Goal: Information Seeking & Learning: Compare options

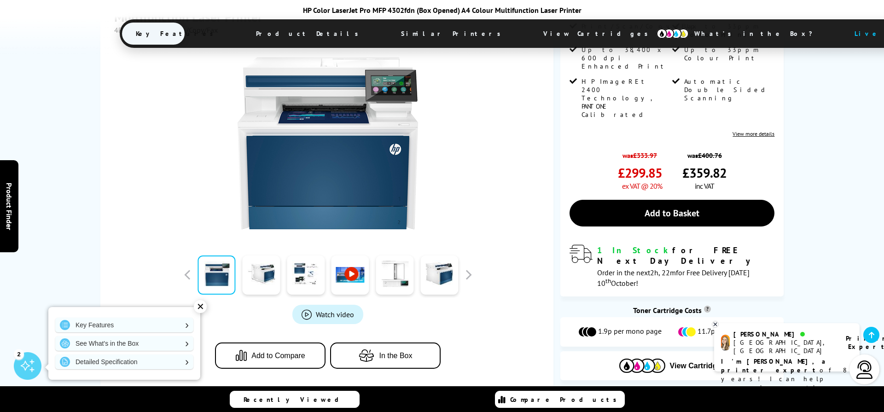
scroll to position [207, 0]
click at [258, 277] on link at bounding box center [261, 274] width 38 height 39
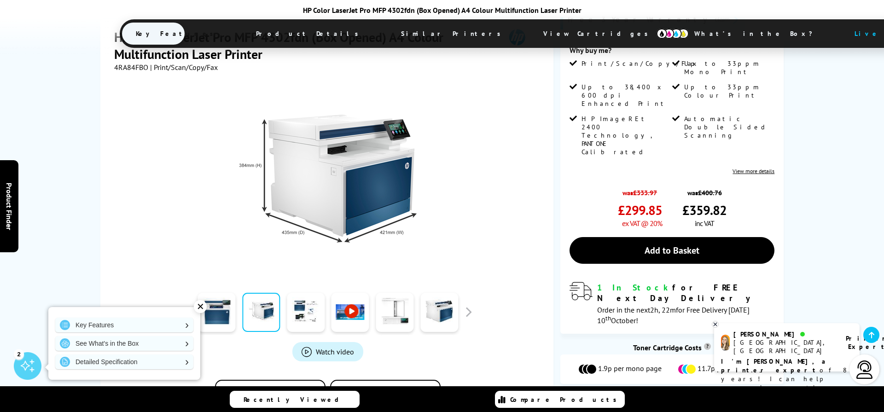
scroll to position [163, 0]
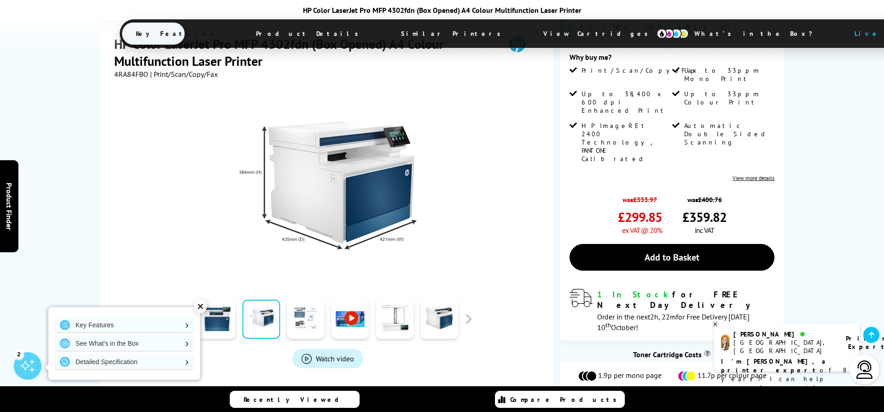
click at [314, 323] on link at bounding box center [306, 319] width 38 height 39
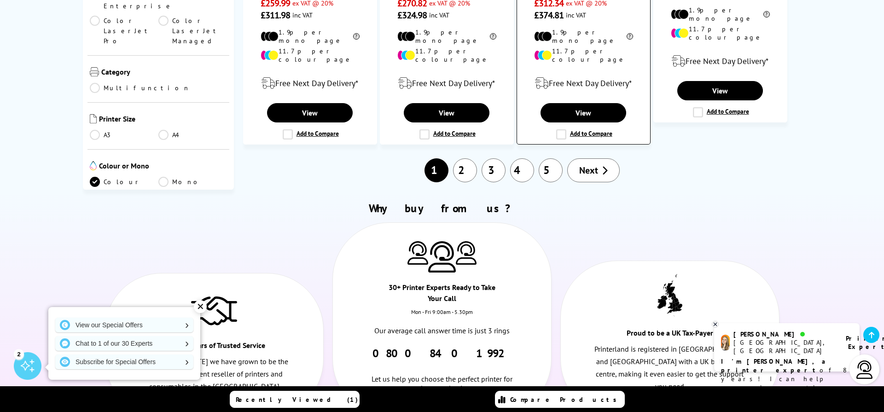
scroll to position [1110, 0]
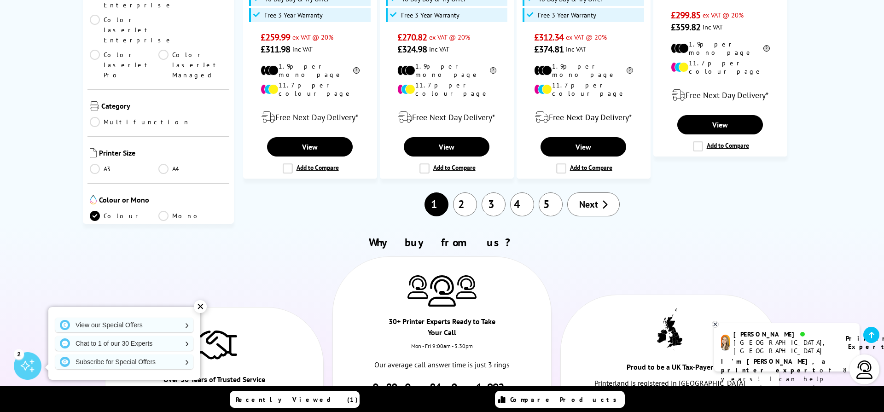
click at [473, 192] on link "2" at bounding box center [465, 204] width 24 height 24
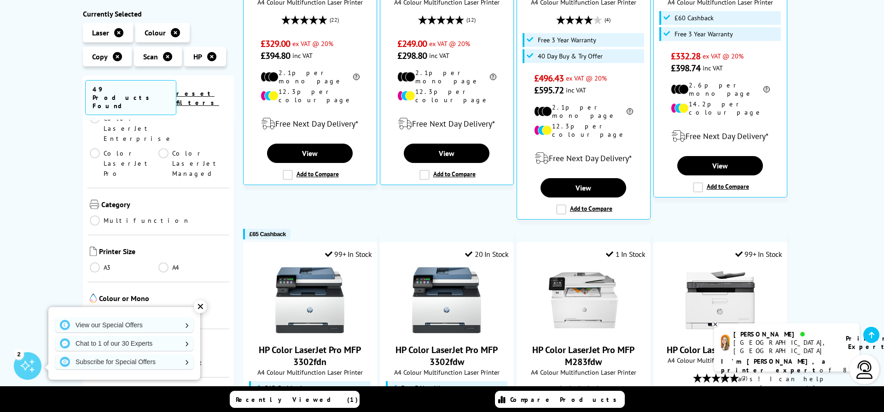
scroll to position [162, 0]
click at [98, 264] on link "A3" at bounding box center [124, 269] width 69 height 10
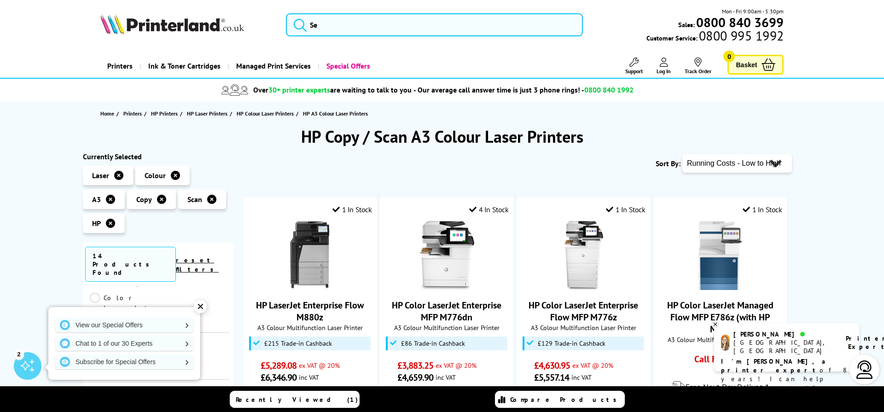
click at [718, 168] on select "Popularity Rating Price - Low to High Price - High to Low Running Costs - Low t…" at bounding box center [737, 163] width 110 height 18
select select "Price Ascending"
click at [682, 154] on select "Popularity Rating Price - Low to High Price - High to Low Running Costs - Low t…" at bounding box center [737, 163] width 110 height 18
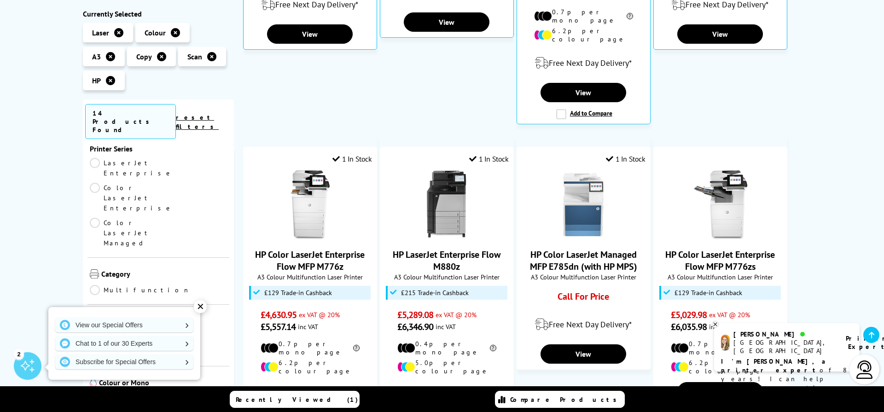
scroll to position [120, 0]
click at [197, 307] on div "✕" at bounding box center [200, 306] width 13 height 13
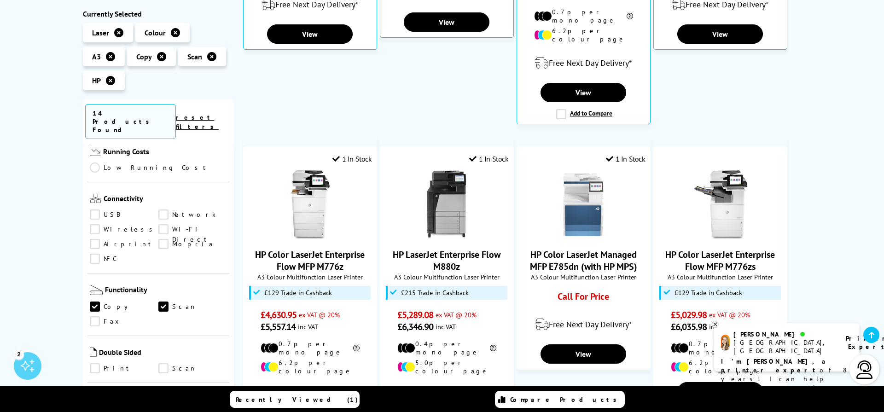
scroll to position [437, 0]
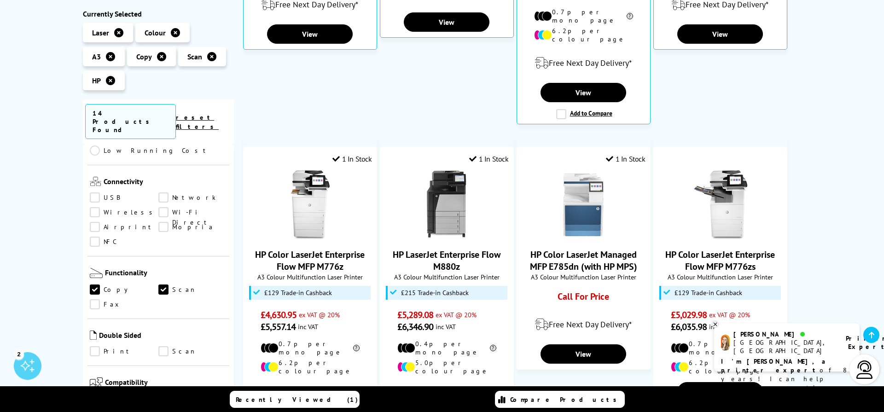
click at [163, 285] on link "Scan" at bounding box center [192, 290] width 69 height 10
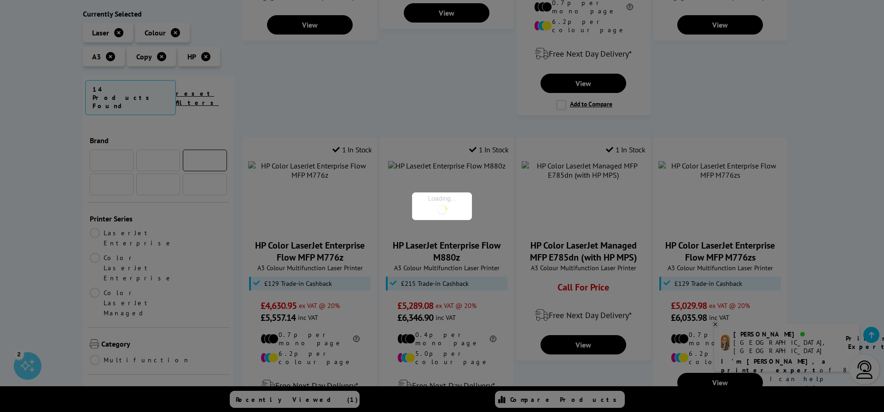
scroll to position [437, 0]
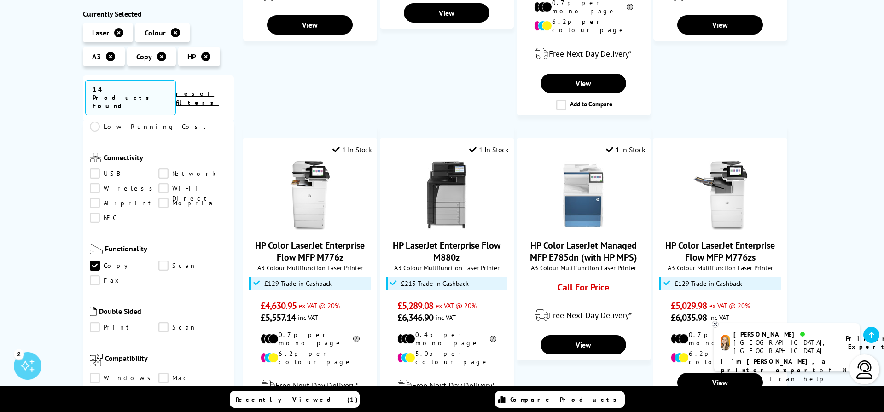
click at [95, 261] on link "Copy" at bounding box center [124, 266] width 69 height 10
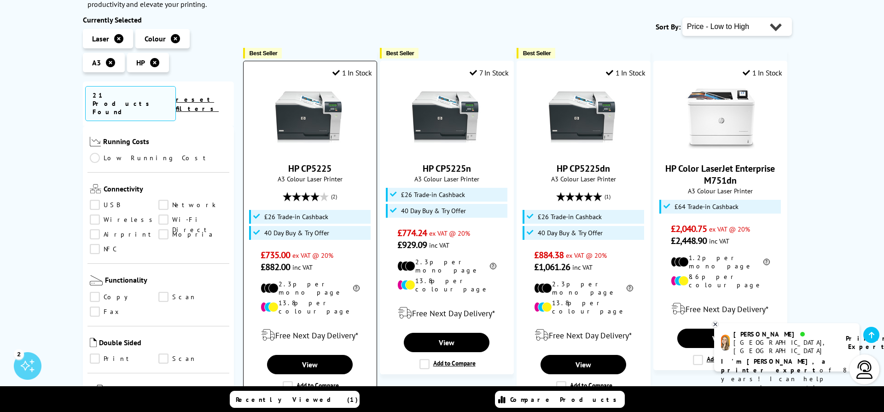
scroll to position [173, 0]
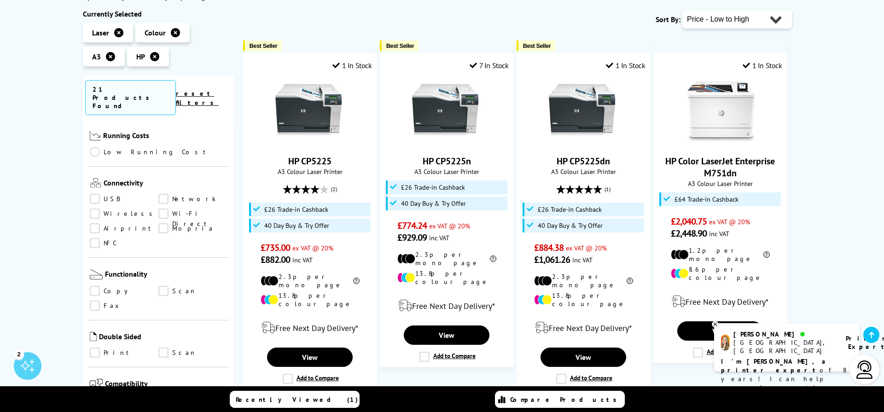
click at [106, 57] on icon at bounding box center [110, 56] width 9 height 9
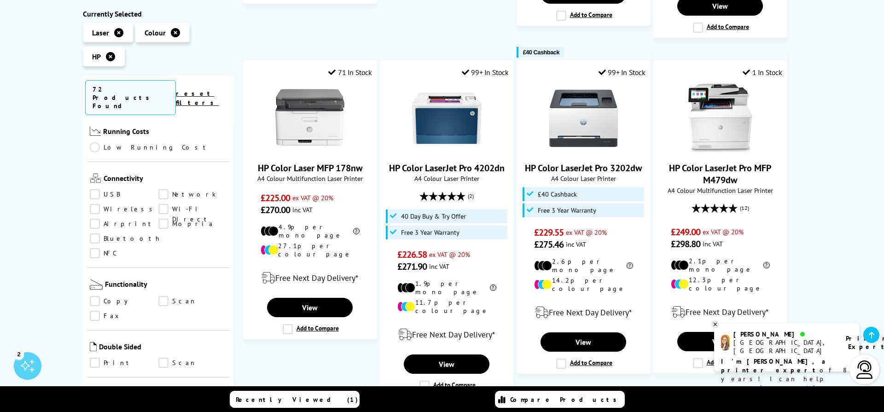
scroll to position [455, 0]
click at [162, 292] on link "Scan" at bounding box center [192, 297] width 69 height 10
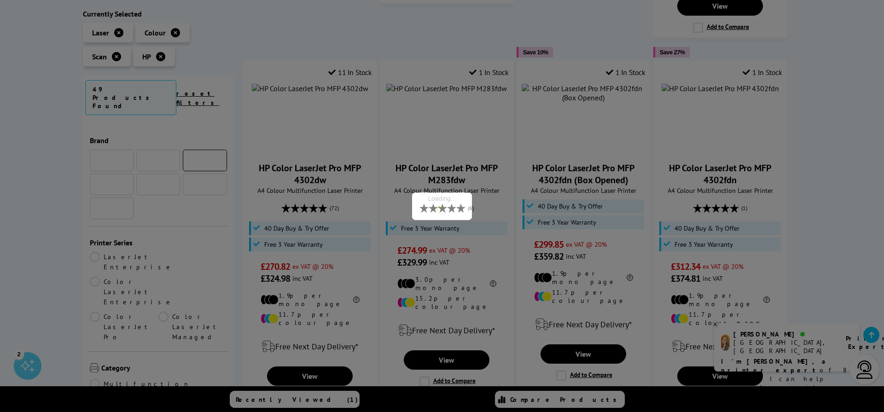
scroll to position [455, 0]
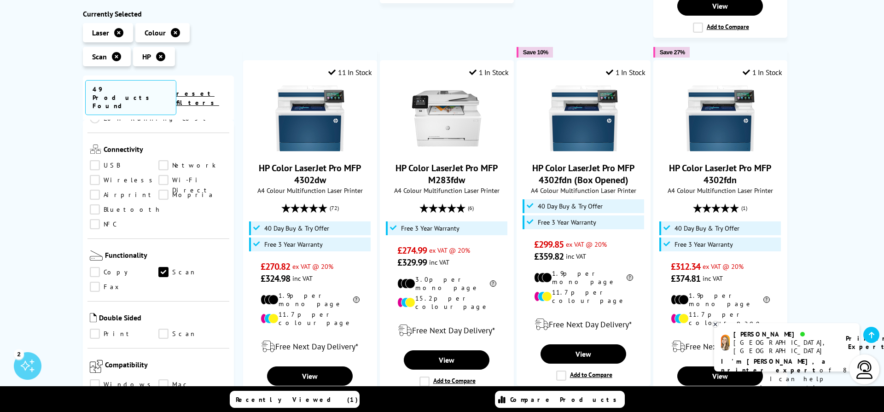
click at [95, 267] on link "Copy" at bounding box center [124, 272] width 69 height 10
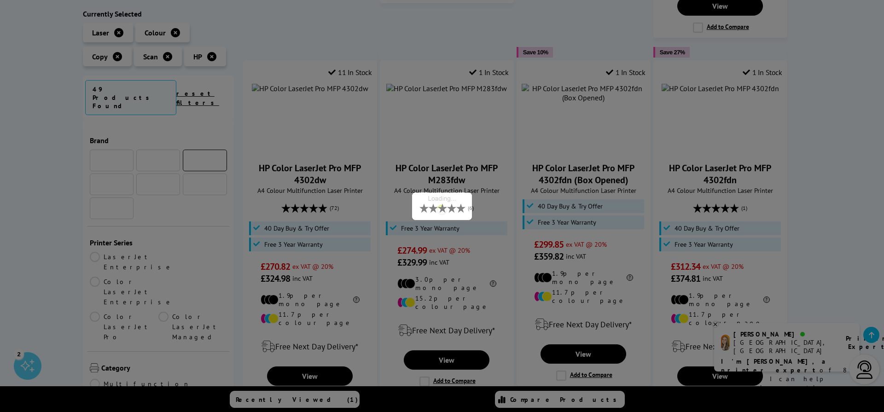
scroll to position [455, 0]
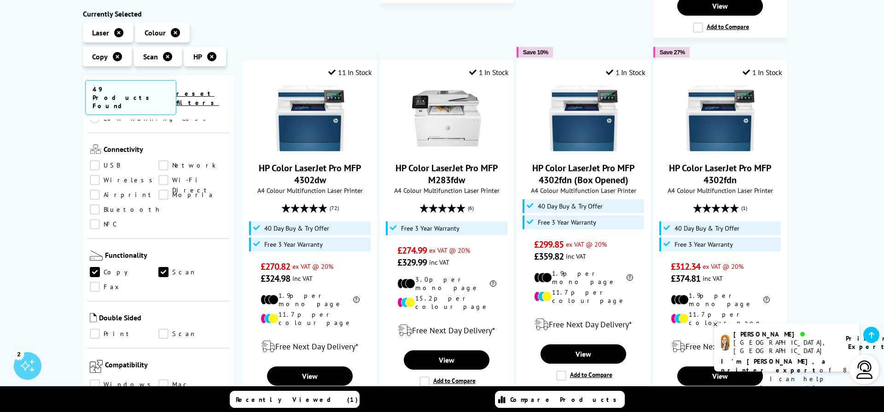
click at [163, 267] on link "Scan" at bounding box center [192, 272] width 69 height 10
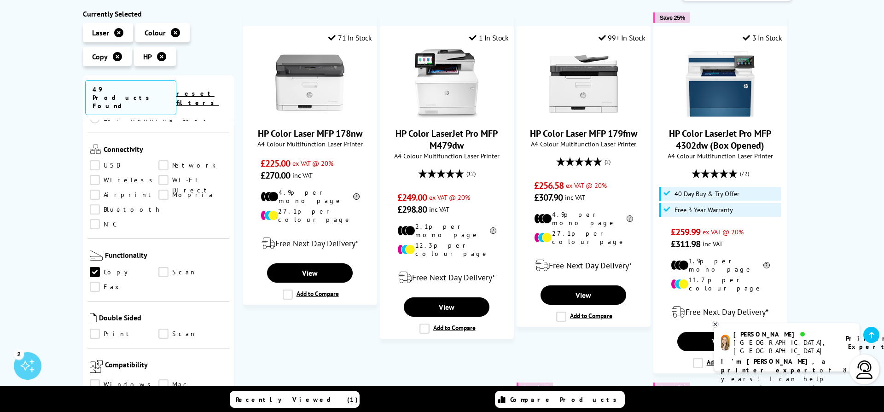
scroll to position [178, 0]
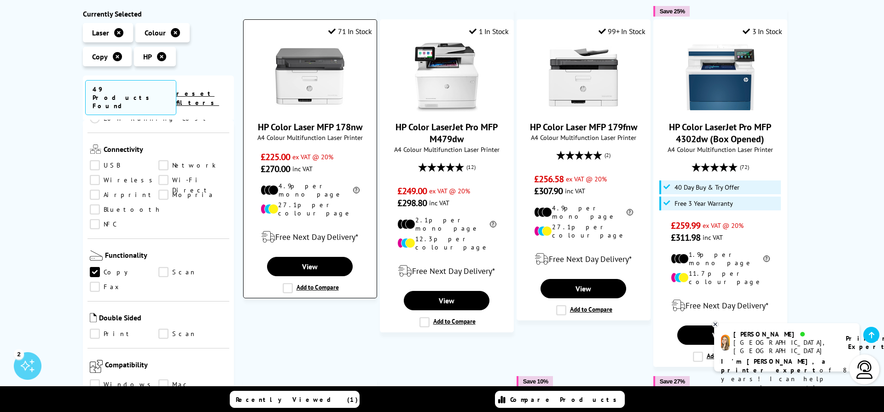
click at [313, 116] on div "HP Color Laser MFP 178nw A4 Colour Multifunction Laser Printer £225.00 ex VAT @…" at bounding box center [310, 109] width 124 height 132
click at [310, 125] on link "HP Color Laser MFP 178nw" at bounding box center [310, 127] width 105 height 12
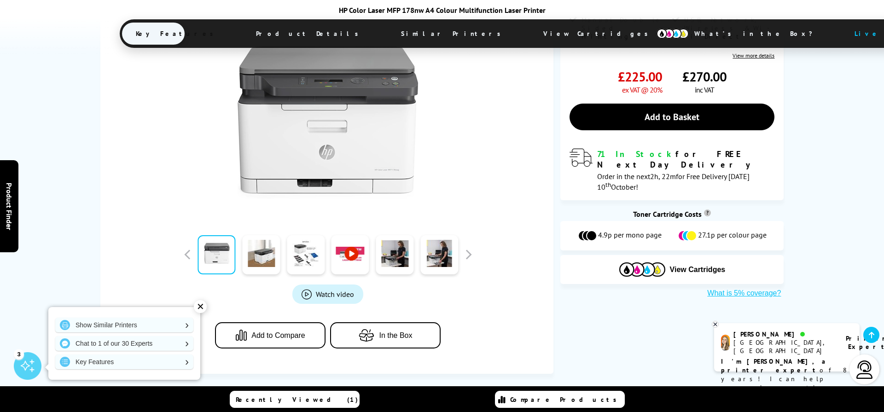
scroll to position [187, 0]
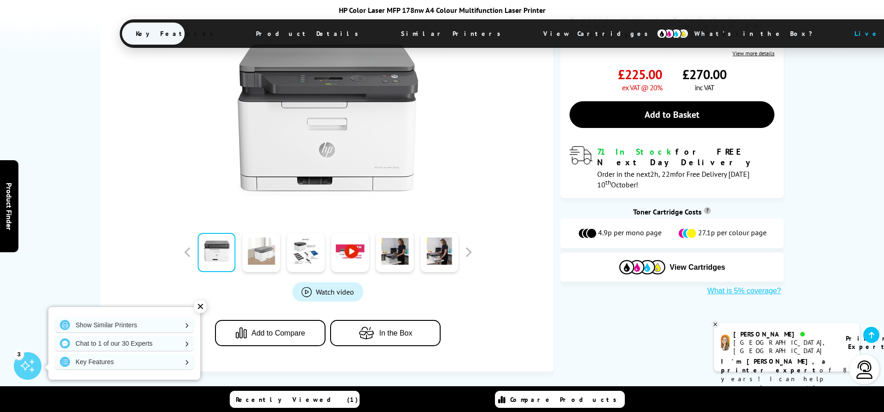
click at [263, 251] on link at bounding box center [261, 252] width 38 height 39
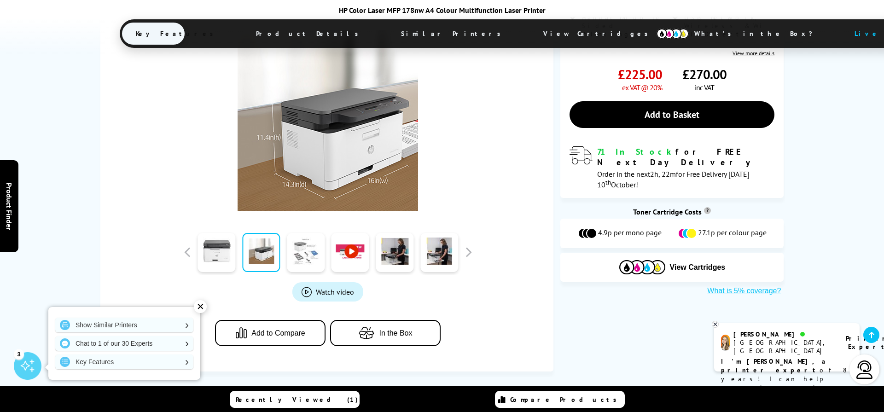
click at [303, 256] on link at bounding box center [306, 252] width 38 height 39
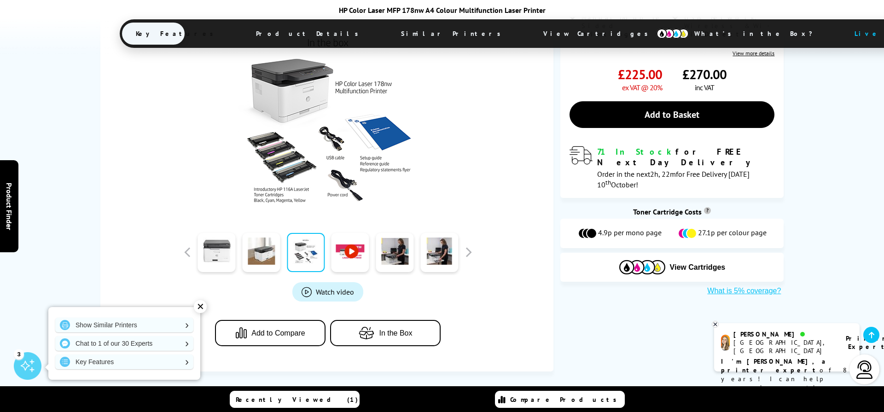
click at [351, 259] on link at bounding box center [350, 252] width 38 height 39
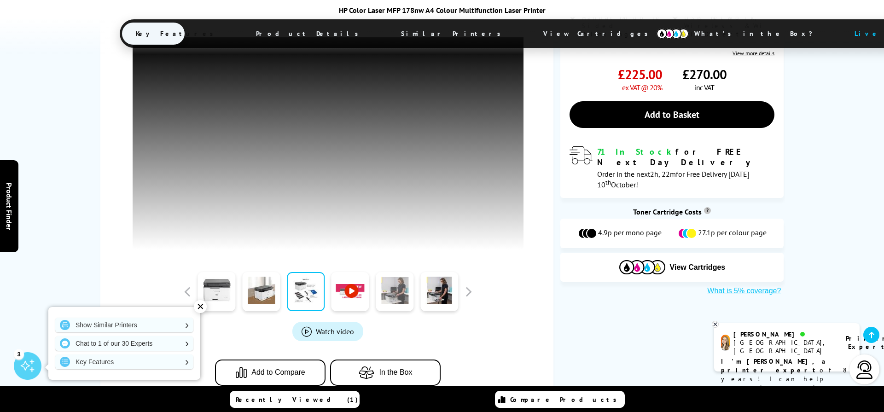
click at [400, 288] on link at bounding box center [395, 291] width 38 height 39
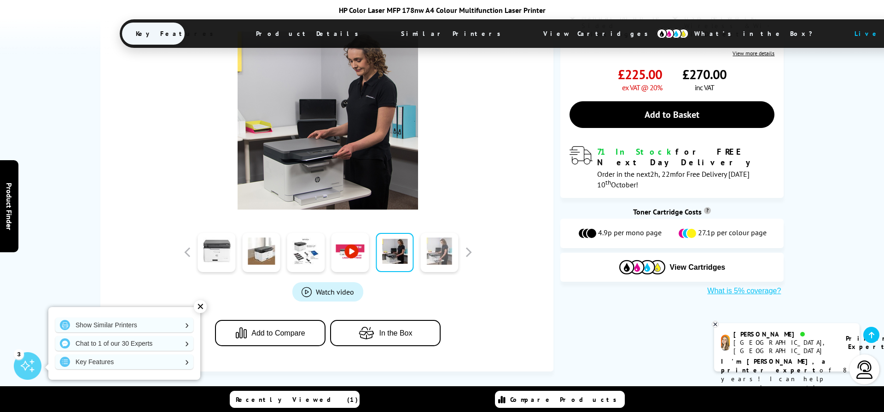
click at [433, 261] on link at bounding box center [439, 252] width 38 height 39
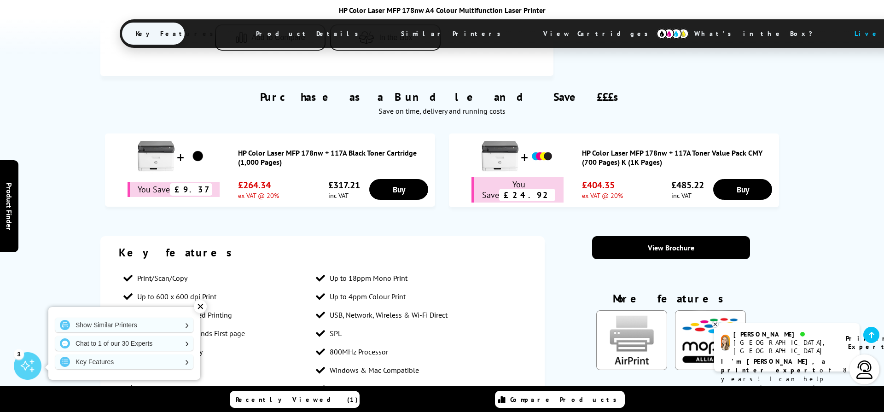
scroll to position [491, 0]
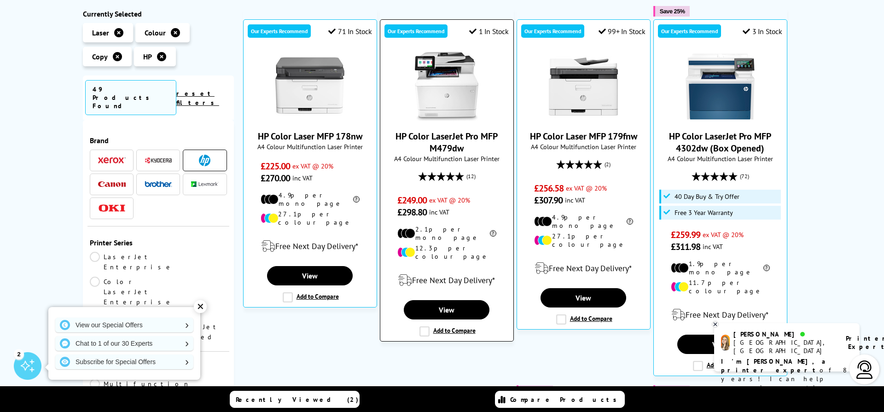
click at [439, 137] on link "HP Color LaserJet Pro MFP M479dw" at bounding box center [446, 142] width 102 height 24
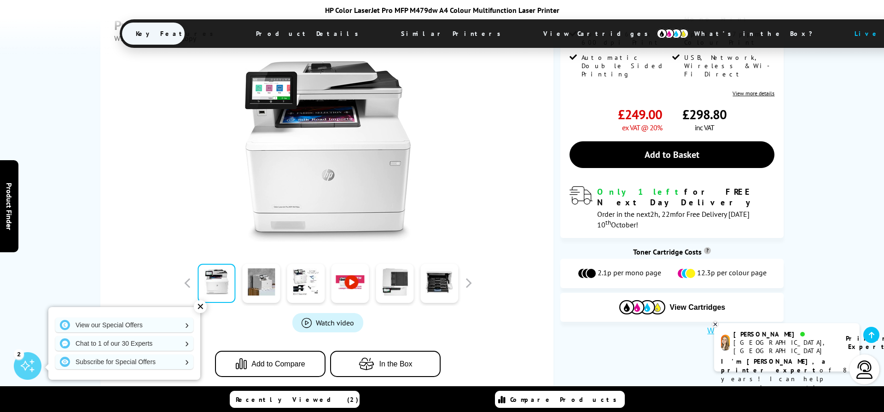
scroll to position [171, 0]
click at [256, 293] on link at bounding box center [261, 283] width 38 height 39
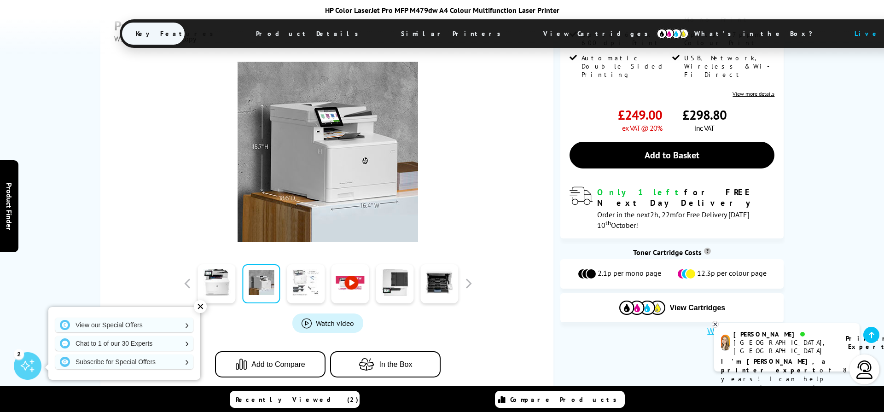
click at [298, 289] on link at bounding box center [306, 283] width 38 height 39
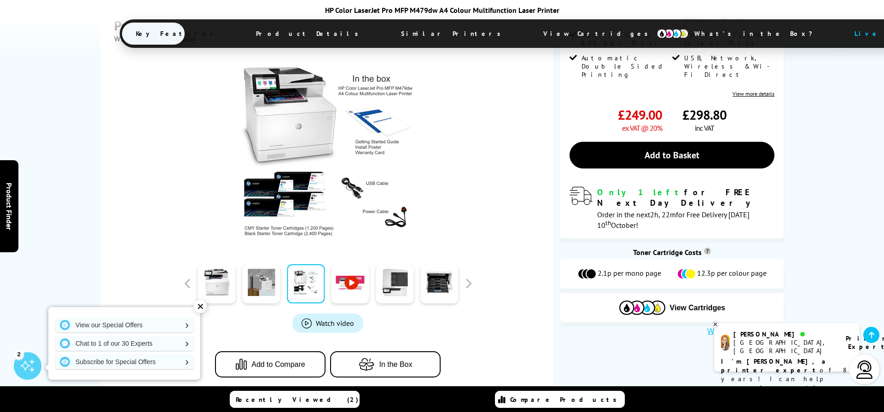
click at [352, 283] on link at bounding box center [350, 283] width 38 height 39
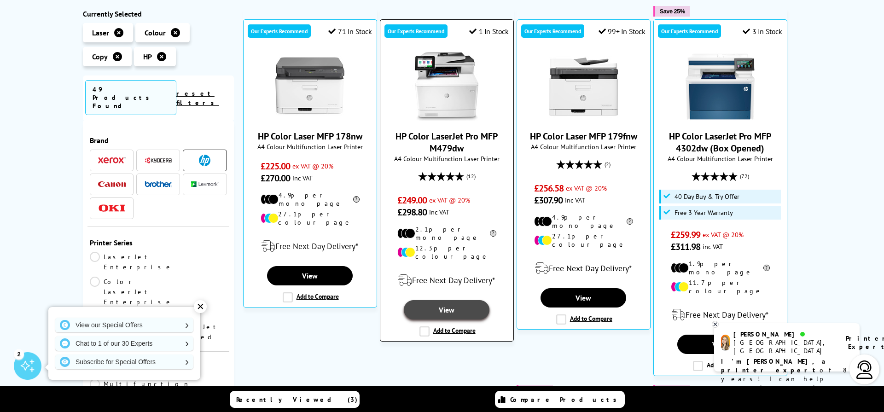
click at [456, 300] on link "View" at bounding box center [447, 309] width 86 height 19
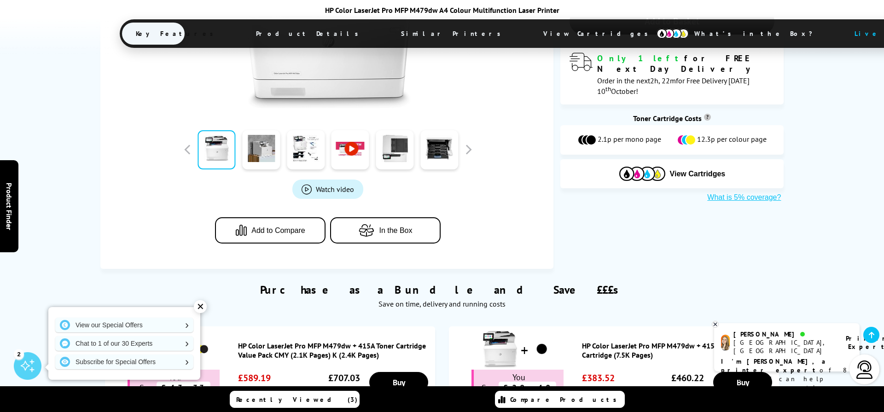
scroll to position [318, 0]
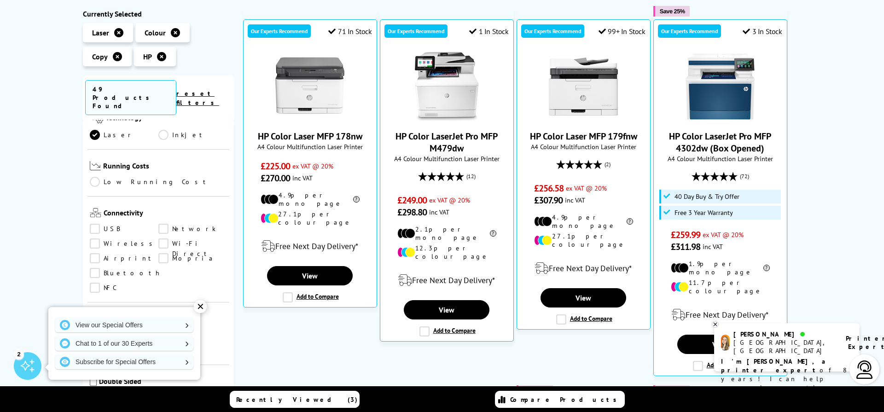
scroll to position [404, 0]
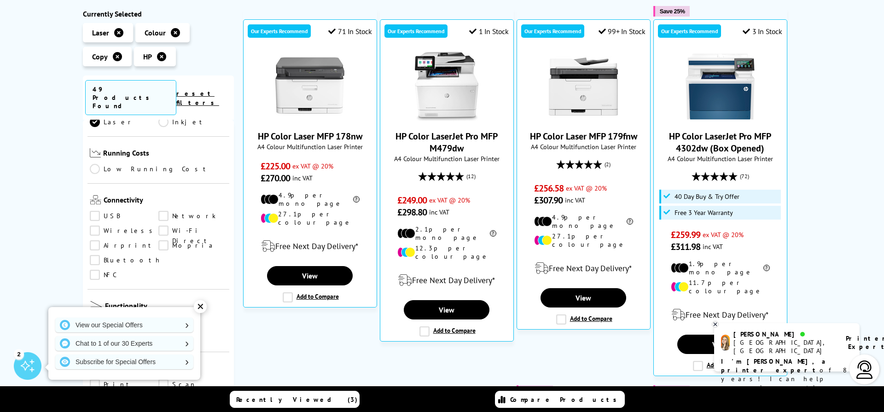
click at [162, 226] on link "Wi-Fi Direct" at bounding box center [192, 231] width 69 height 10
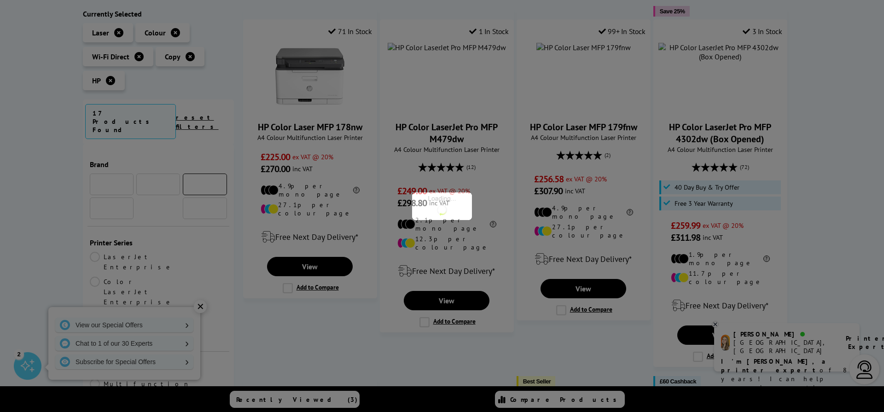
scroll to position [404, 0]
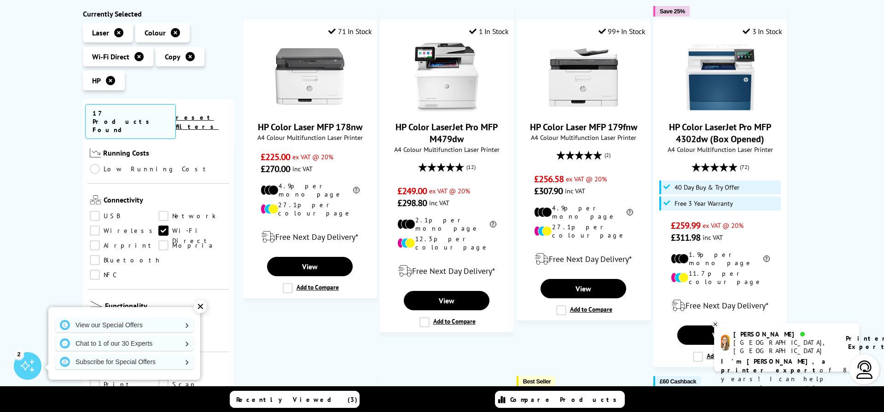
click at [98, 226] on link "Wireless" at bounding box center [124, 231] width 69 height 10
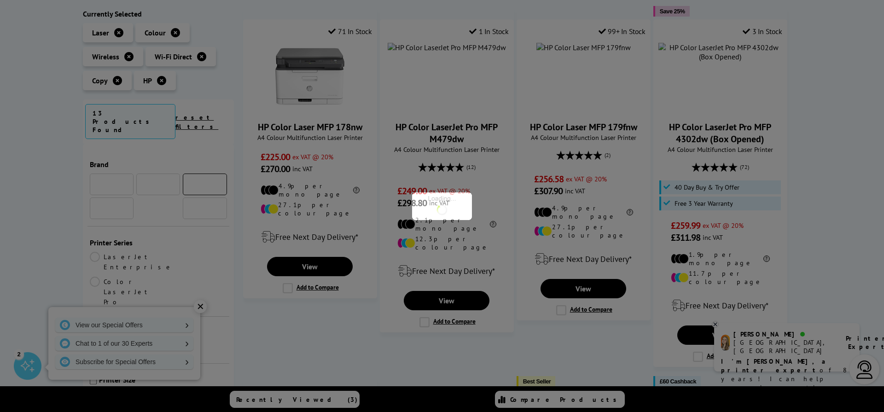
scroll to position [404, 0]
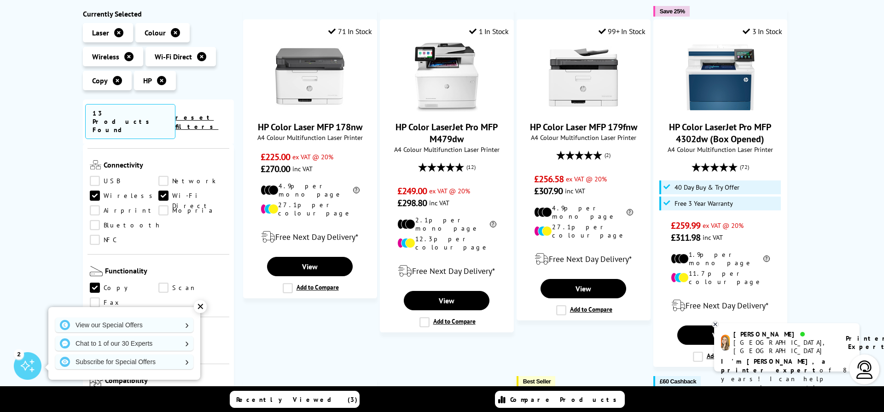
click at [98, 206] on link "Airprint" at bounding box center [124, 211] width 69 height 10
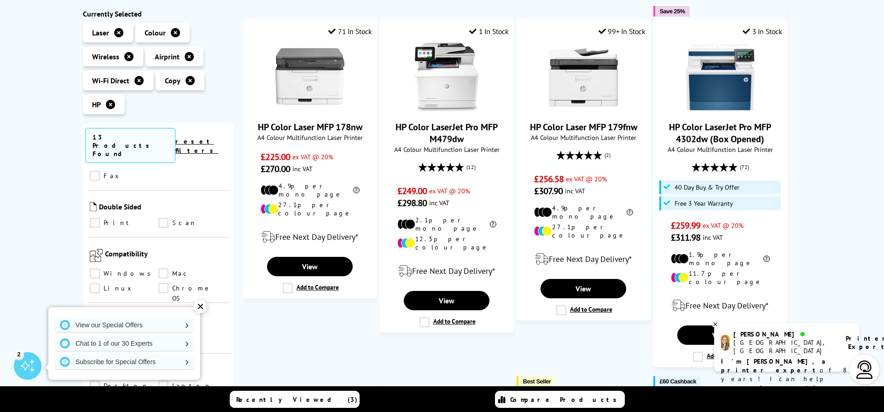
scroll to position [561, 0]
click at [162, 263] on link "Mac" at bounding box center [192, 268] width 69 height 10
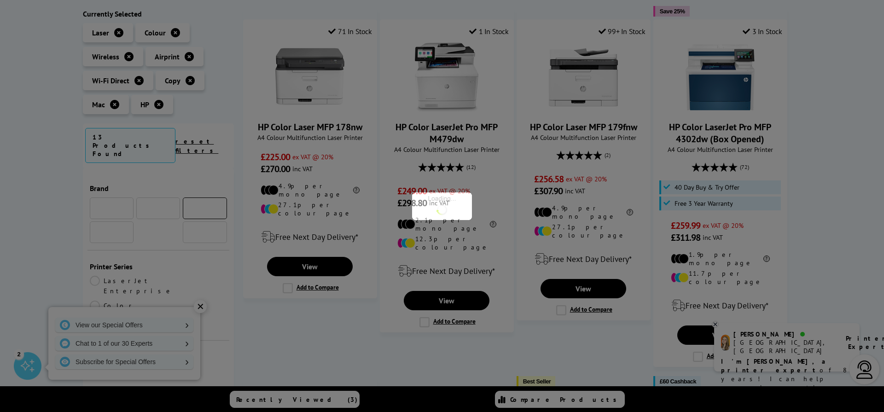
scroll to position [561, 0]
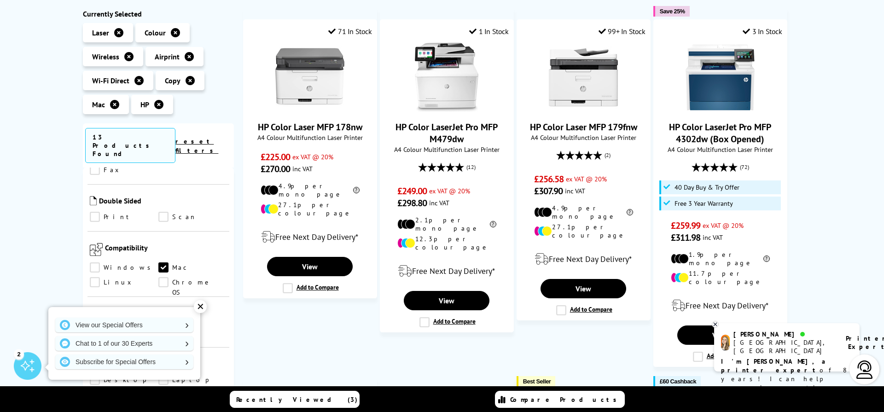
click at [95, 263] on link "Windows" at bounding box center [124, 268] width 69 height 10
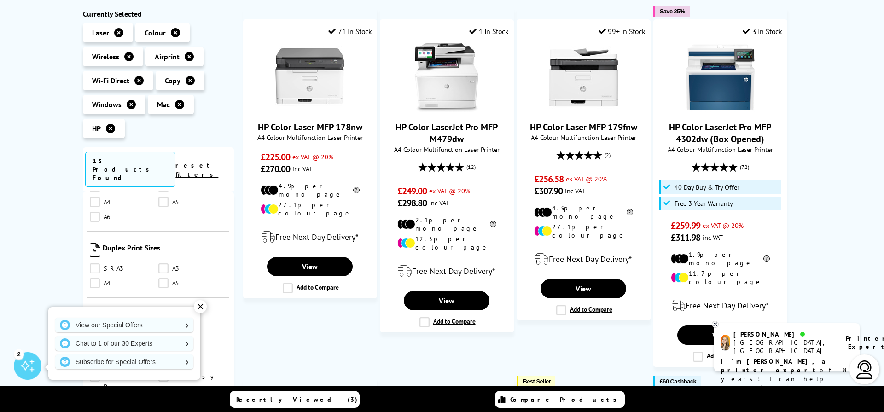
scroll to position [875, 0]
